Goal: Task Accomplishment & Management: Use online tool/utility

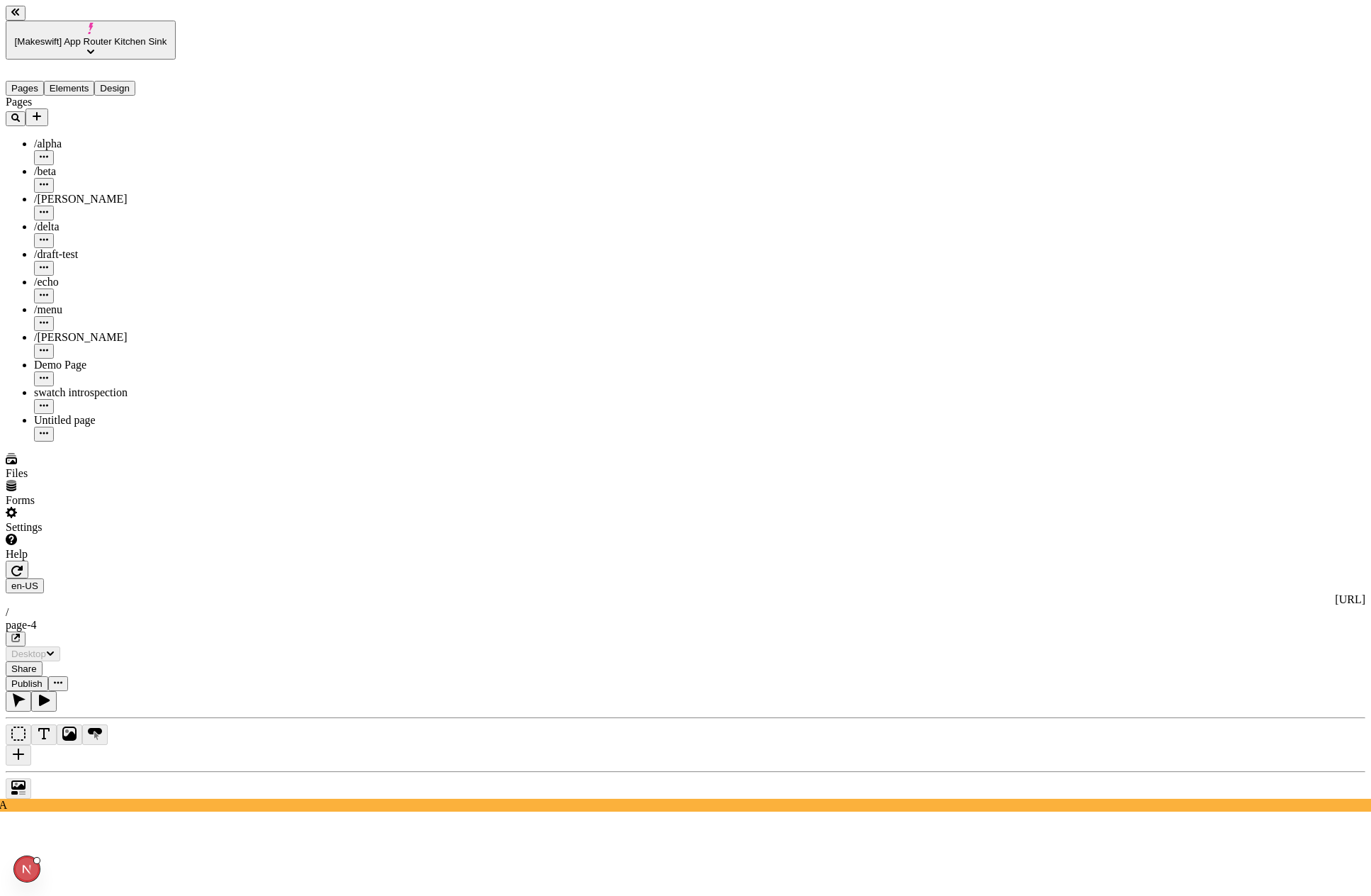
click at [23, 565] on icon "button" at bounding box center [17, 571] width 11 height 11
click at [23, 566] on icon "button" at bounding box center [17, 571] width 11 height 11
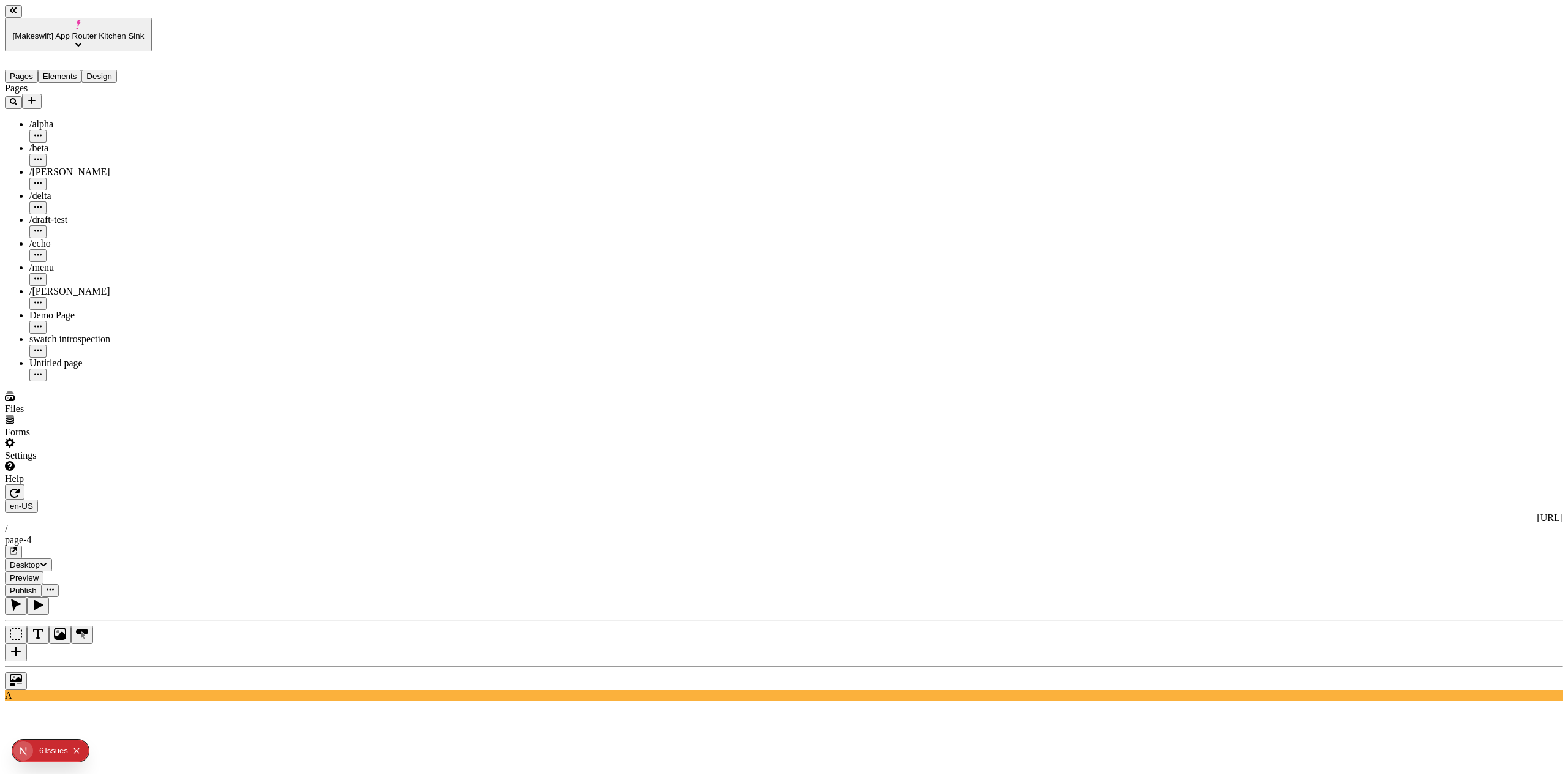
type input "465"
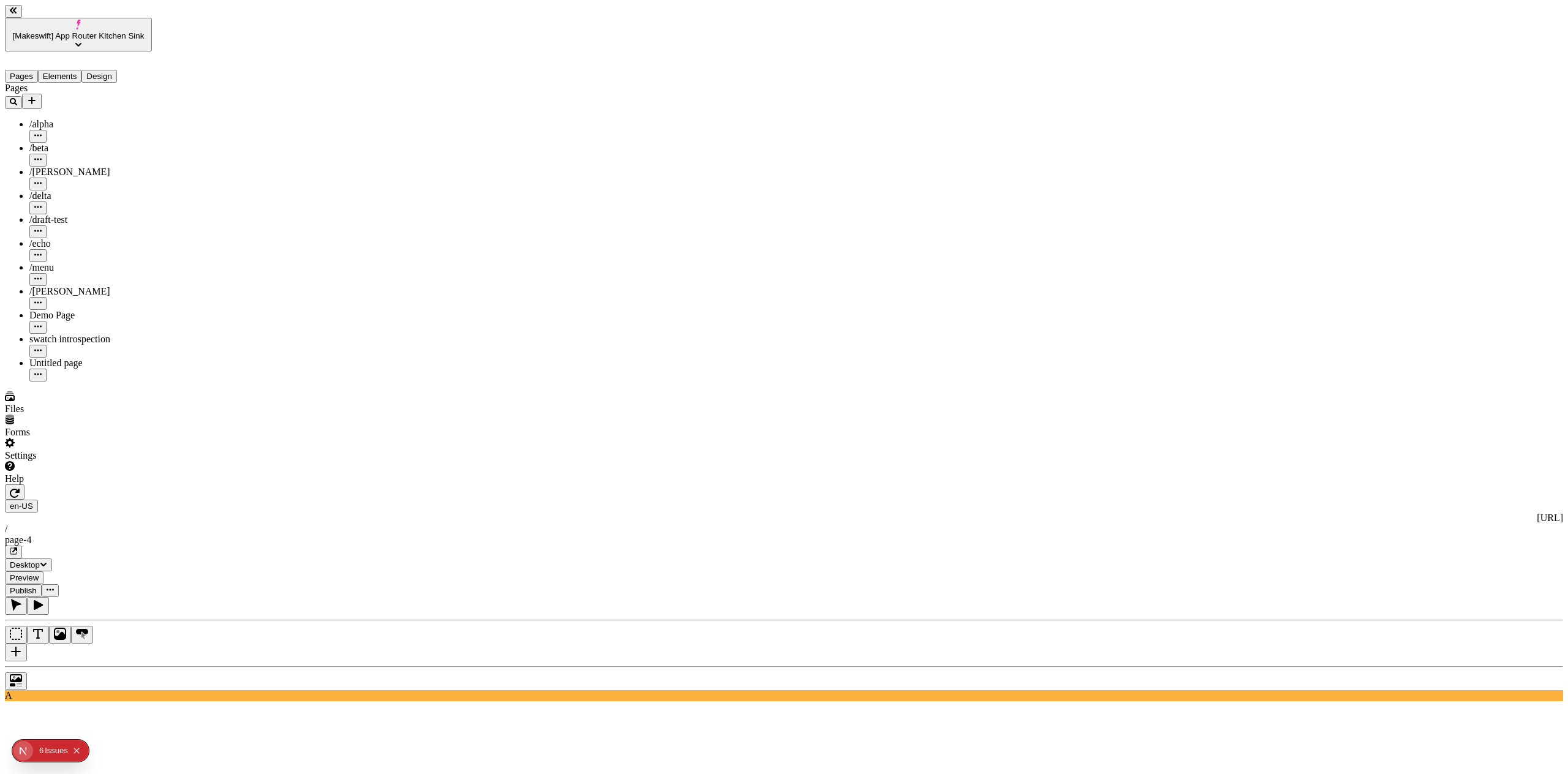
type input "445"
type input "target"
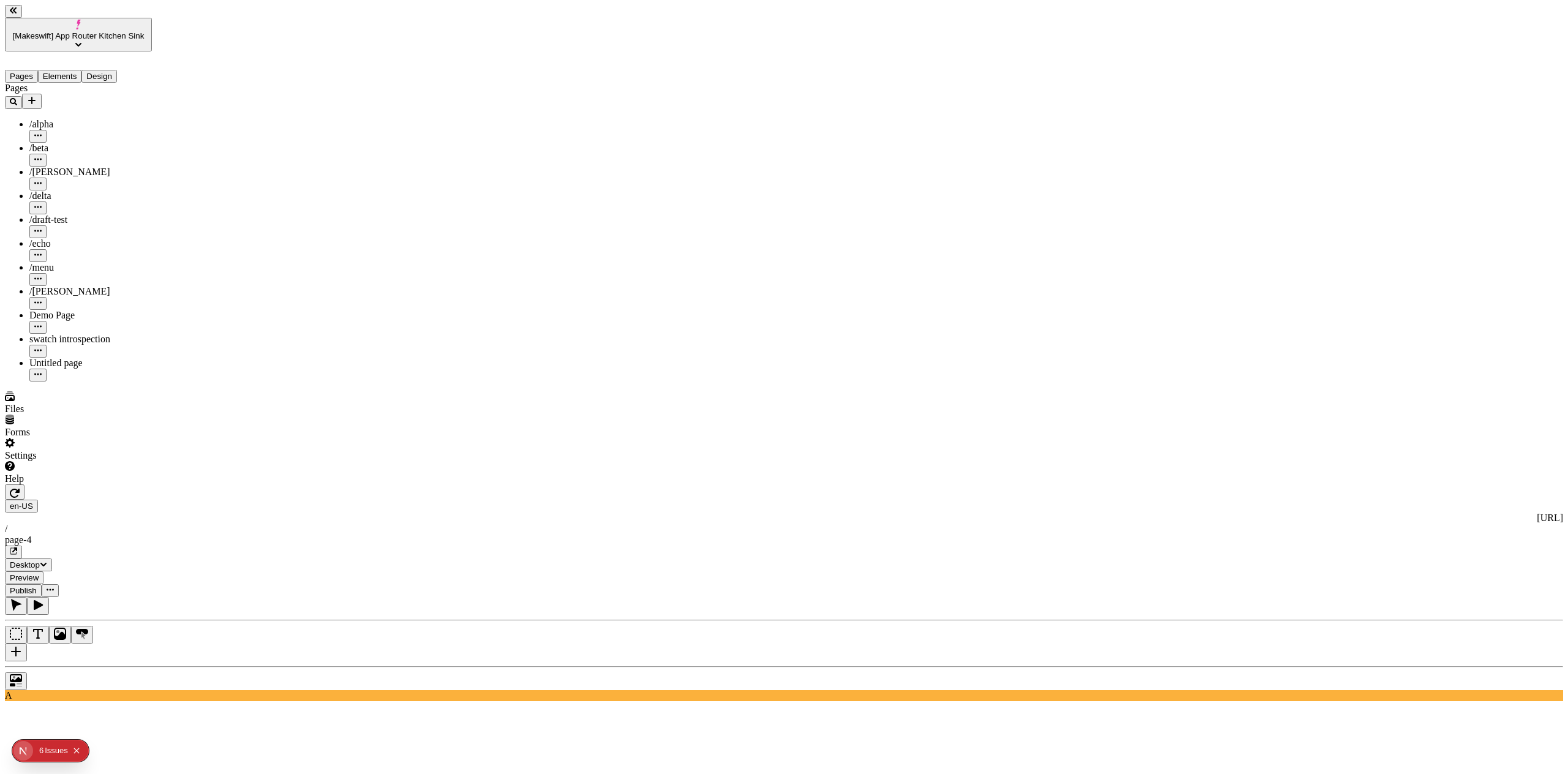
drag, startPoint x: 1477, startPoint y: 213, endPoint x: 1474, endPoint y: 190, distance: 23.2
click at [1478, 194] on div "Scroll to element" at bounding box center [1495, 189] width 132 height 11
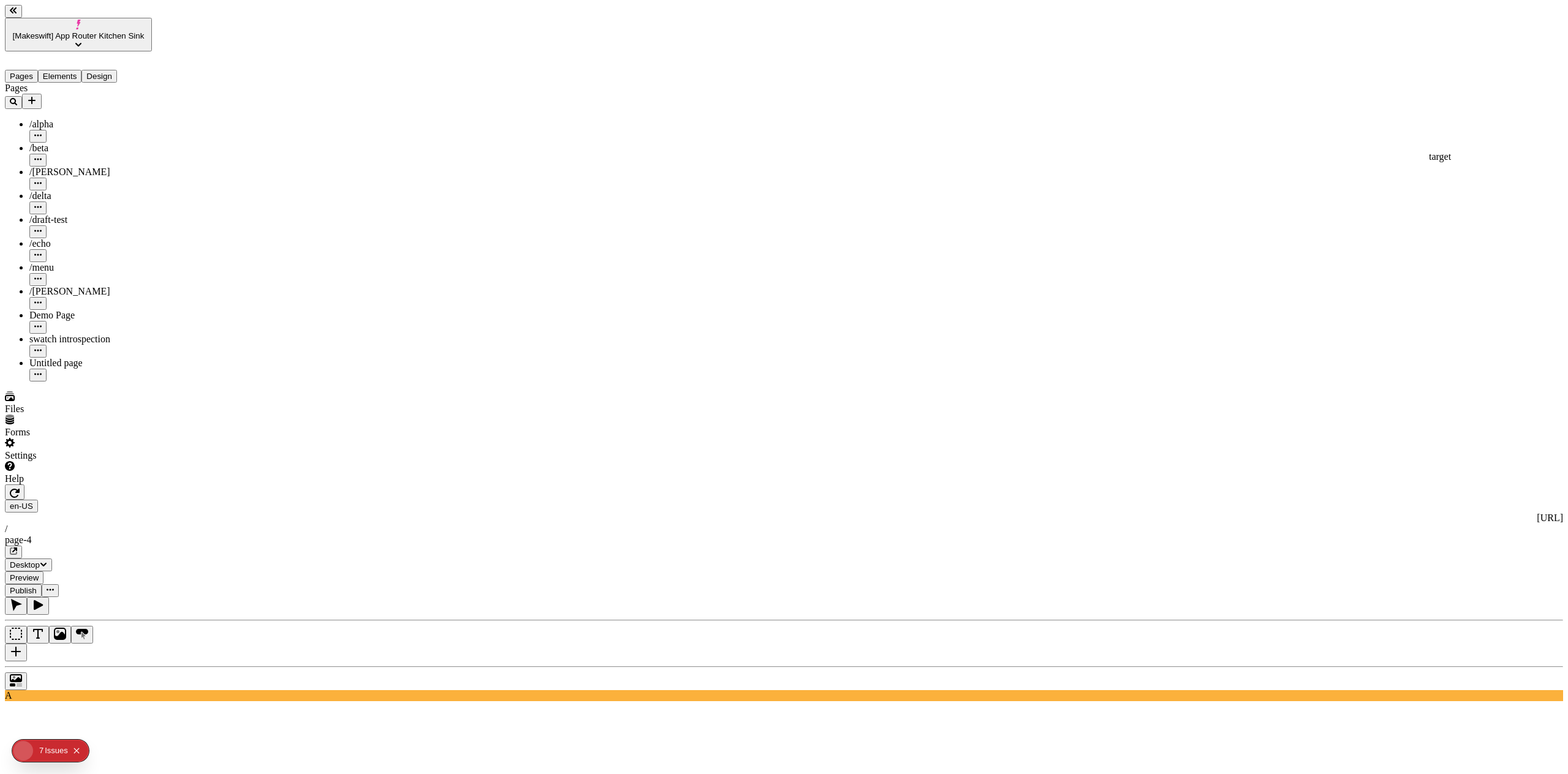
type input "t"
click at [1468, 162] on div "t arge t" at bounding box center [1495, 157] width 132 height 11
type input "target"
click at [43, 600] on icon "button" at bounding box center [38, 605] width 9 height 10
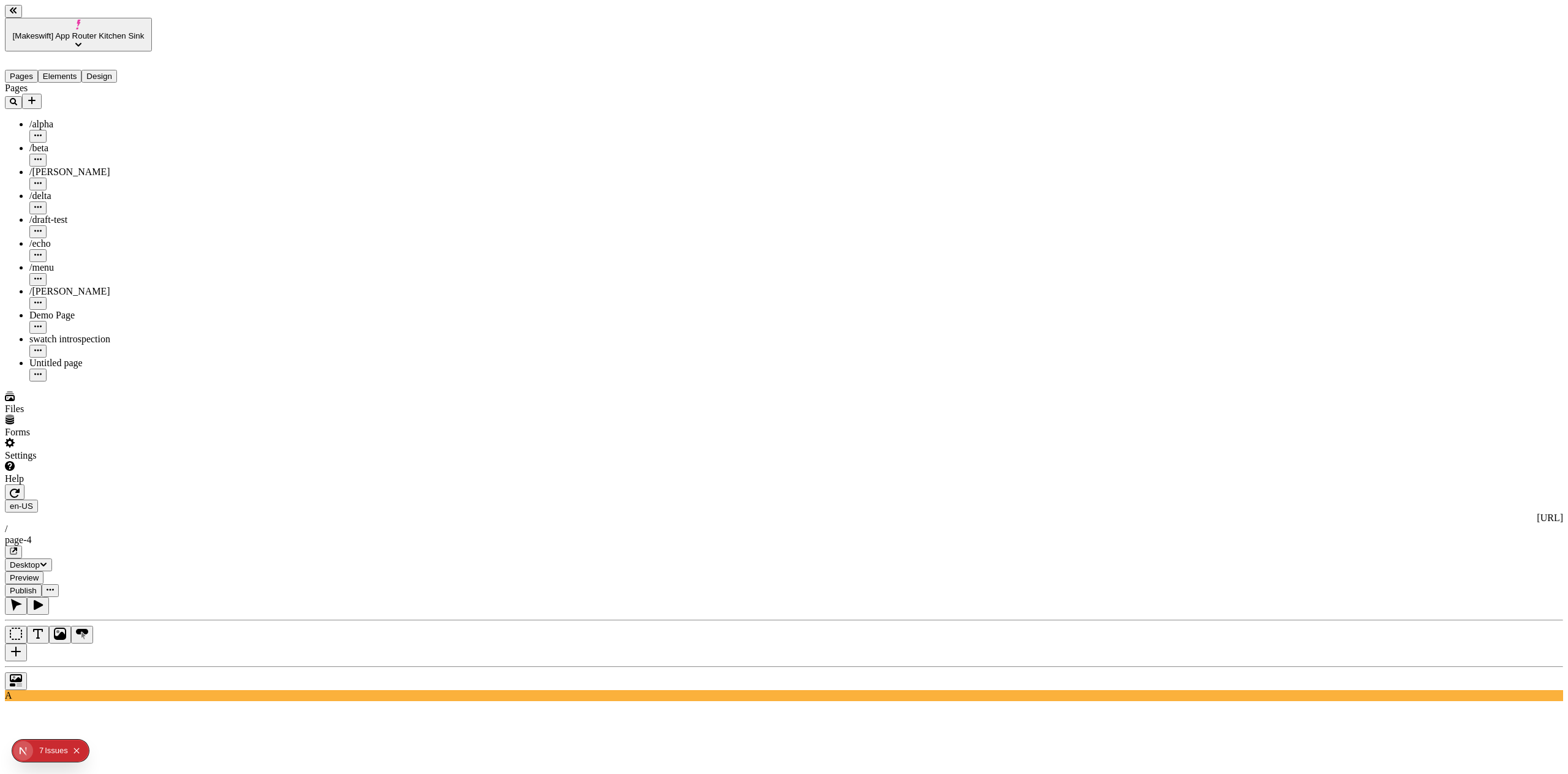
click at [22, 599] on icon "button" at bounding box center [17, 605] width 11 height 12
click at [25, 484] on button "button" at bounding box center [15, 492] width 20 height 15
drag, startPoint x: 164, startPoint y: 76, endPoint x: 180, endPoint y: 81, distance: 16.8
click at [49, 597] on button "button" at bounding box center [38, 605] width 22 height 18
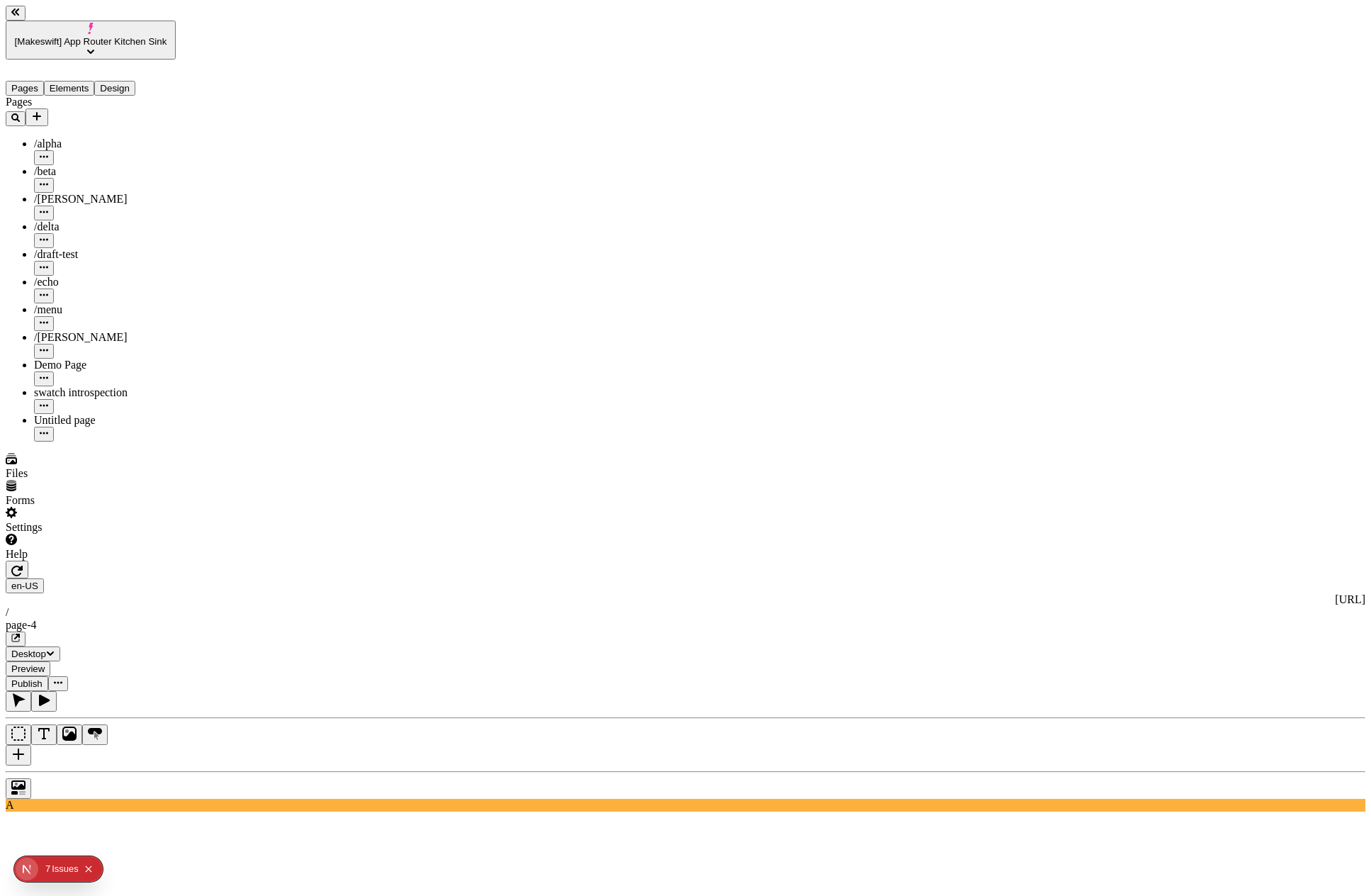
click at [23, 566] on icon "button" at bounding box center [17, 571] width 11 height 11
click at [51, 693] on icon "button" at bounding box center [44, 700] width 14 height 14
click at [23, 566] on icon "button" at bounding box center [17, 571] width 11 height 11
click at [23, 565] on icon "button" at bounding box center [17, 571] width 11 height 11
click at [23, 566] on icon "button" at bounding box center [17, 571] width 11 height 11
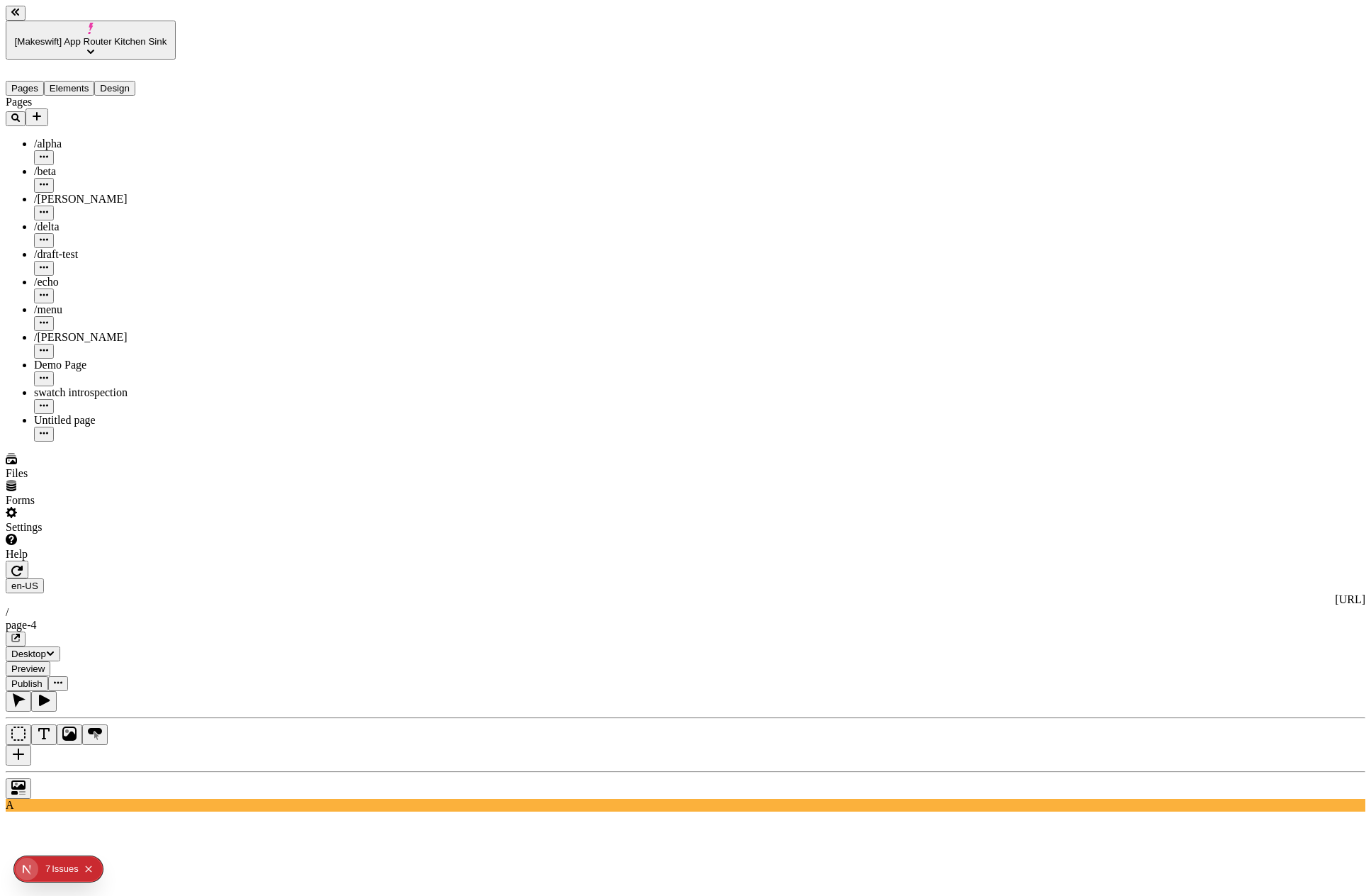
click at [57, 691] on button "button" at bounding box center [44, 701] width 26 height 21
click at [48, 676] on button "Publish" at bounding box center [27, 683] width 43 height 15
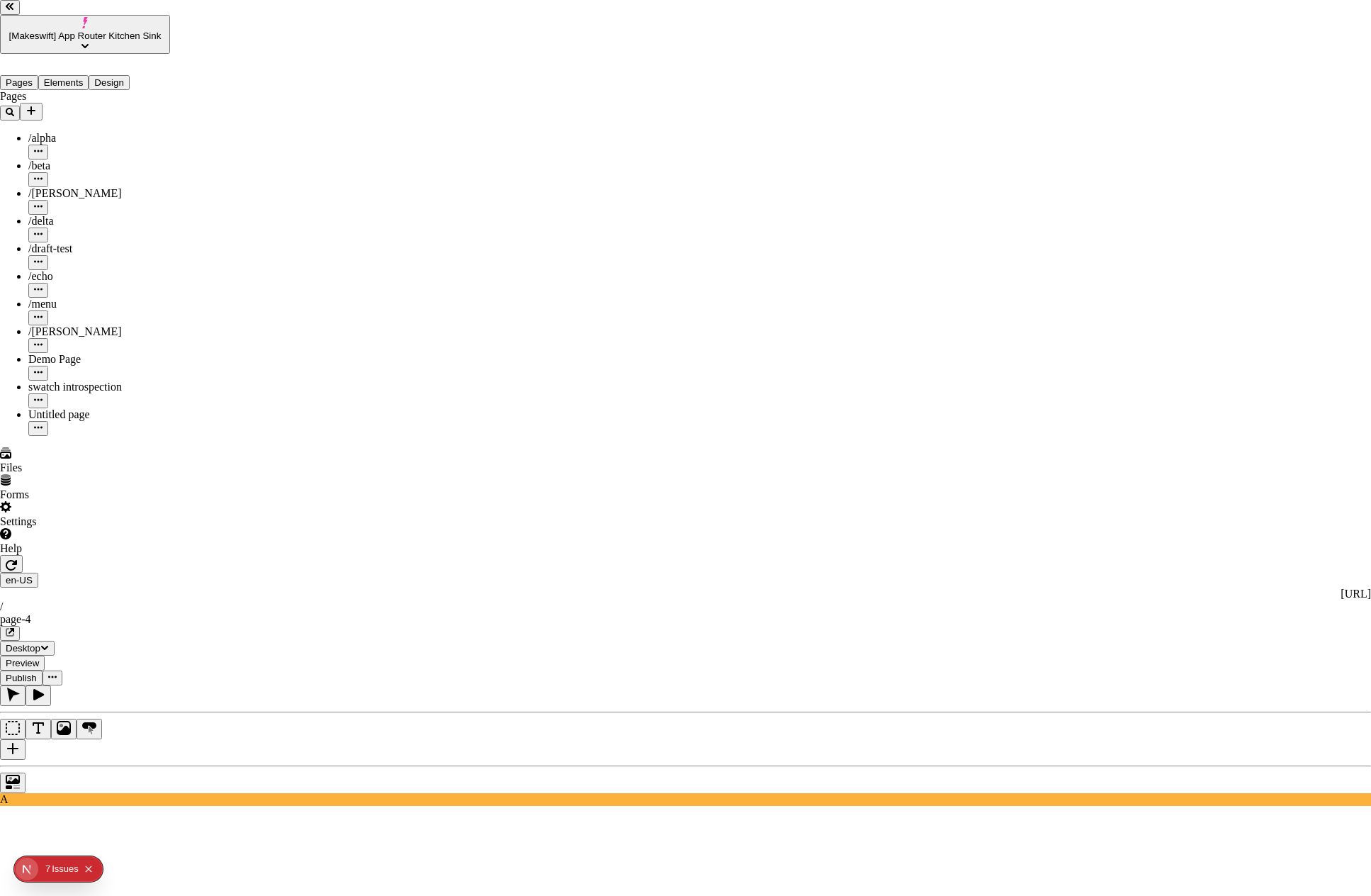
scroll to position [217, 0]
checkbox input "true"
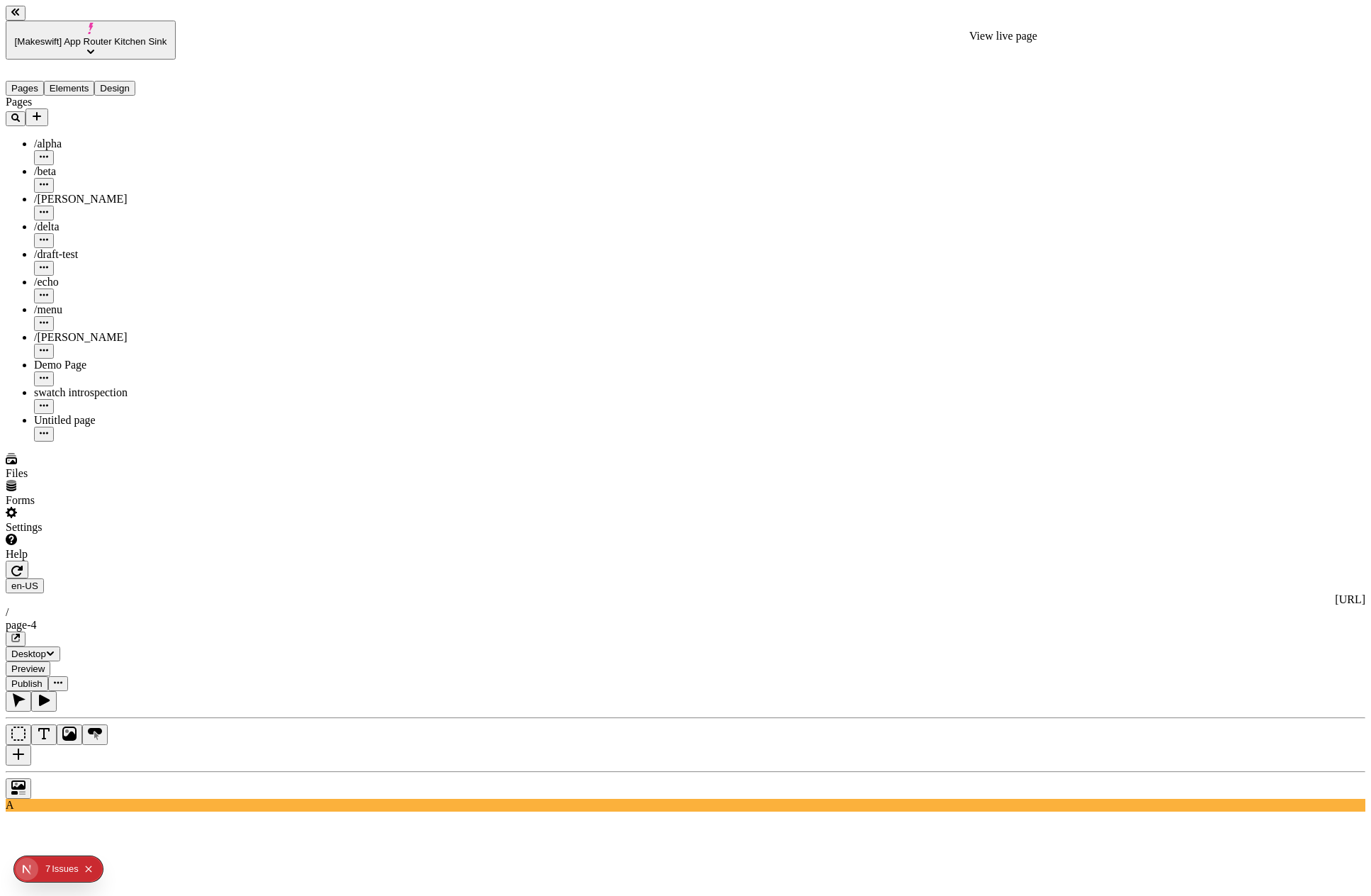
click at [20, 634] on icon "button" at bounding box center [16, 638] width 9 height 9
